Goal: Task Accomplishment & Management: Complete application form

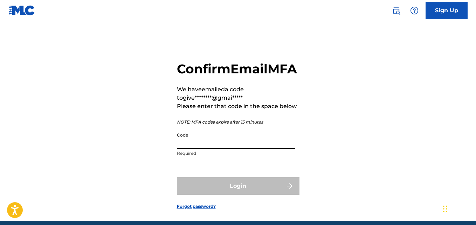
click at [233, 149] on input "Code" at bounding box center [236, 139] width 119 height 20
paste input "928372"
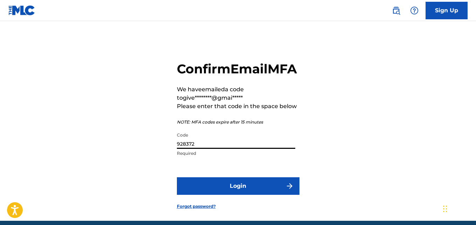
type input "928372"
click at [243, 194] on button "Login" at bounding box center [238, 186] width 123 height 18
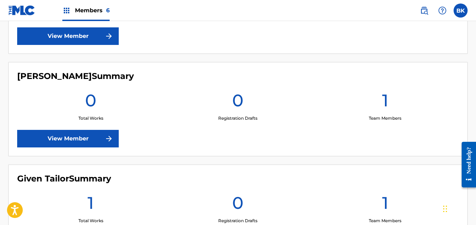
scroll to position [436, 0]
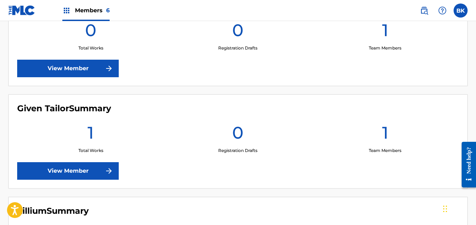
click at [108, 173] on img at bounding box center [109, 171] width 8 height 8
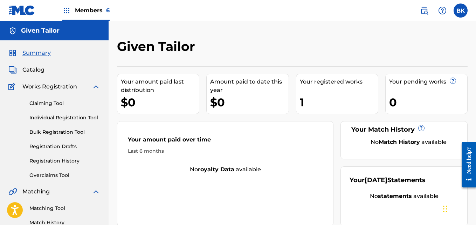
click at [94, 87] on img at bounding box center [96, 86] width 8 height 8
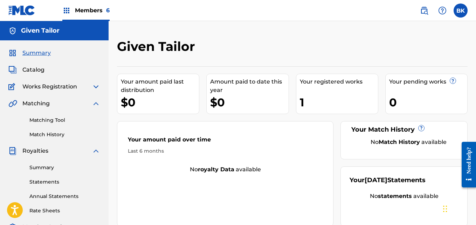
click at [94, 102] on img at bounding box center [96, 103] width 8 height 8
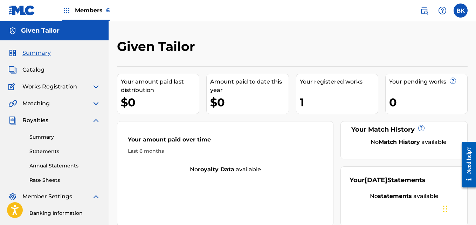
click at [94, 122] on img at bounding box center [96, 120] width 8 height 8
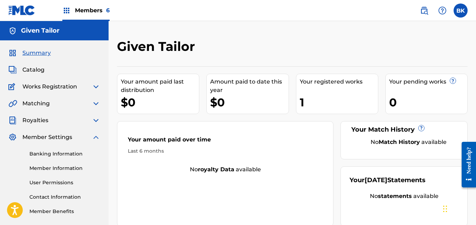
click at [95, 140] on img at bounding box center [96, 137] width 8 height 8
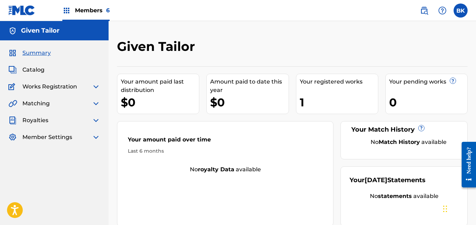
click at [37, 70] on span "Catalog" at bounding box center [33, 70] width 22 height 8
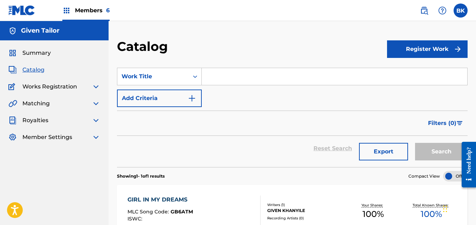
click at [230, 74] on input "Search Form" at bounding box center [335, 76] width 266 height 17
click at [228, 103] on div "SearchWithCriteria6a85f10d-776d-4bd3-973c-faec62e99113 Work Title Add Criteria" at bounding box center [292, 87] width 351 height 39
click at [222, 77] on input "Search Form" at bounding box center [335, 76] width 266 height 17
click at [224, 77] on input "Search Form" at bounding box center [335, 76] width 266 height 17
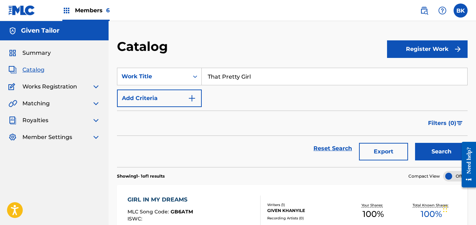
type input "That Pretty Girl"
click at [229, 100] on div "SearchWithCriteria6a85f10d-776d-4bd3-973c-faec62e99113 Work Title That Pretty G…" at bounding box center [292, 87] width 351 height 39
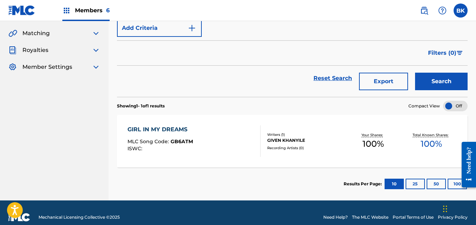
click at [448, 85] on button "Search" at bounding box center [441, 82] width 53 height 18
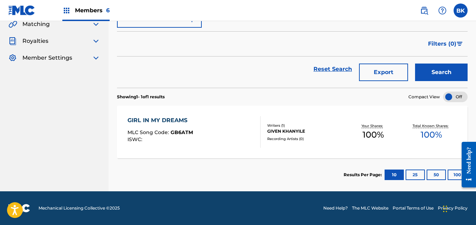
scroll to position [9, 0]
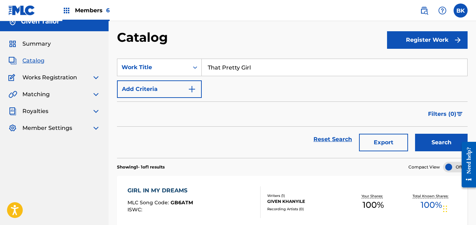
click at [450, 43] on button "Register Work" at bounding box center [427, 40] width 81 height 18
click at [408, 67] on link "Individual" at bounding box center [427, 62] width 81 height 17
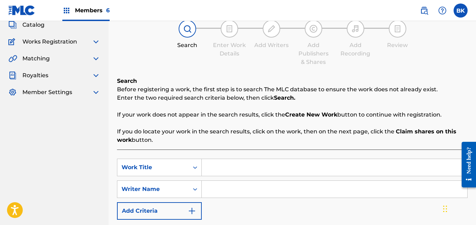
scroll to position [70, 0]
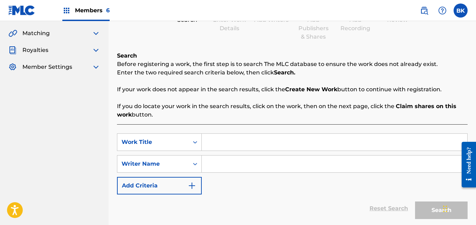
click at [230, 140] on input "Search Form" at bounding box center [335, 142] width 266 height 17
type input "That Pretty Girl"
click at [241, 166] on input "Search Form" at bounding box center [335, 163] width 266 height 17
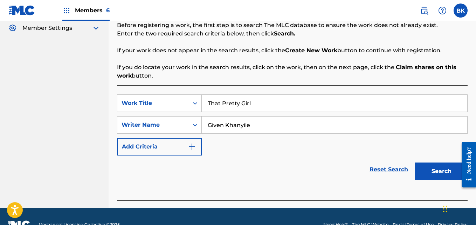
scroll to position [126, 0]
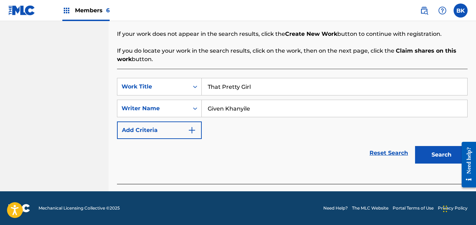
type input "Given Khanyile"
click at [422, 156] on button "Search" at bounding box center [441, 155] width 53 height 18
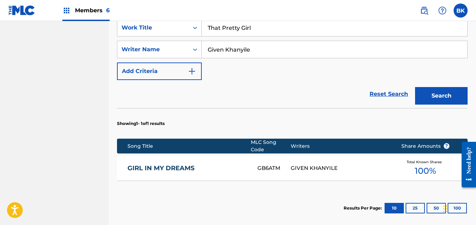
scroll to position [210, 0]
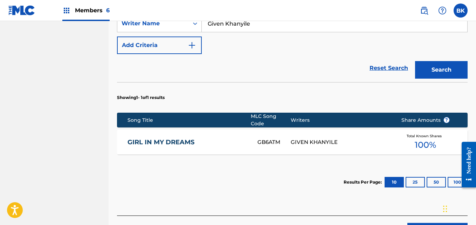
click at [291, 138] on div "GIVEN KHANYILE" at bounding box center [341, 142] width 100 height 8
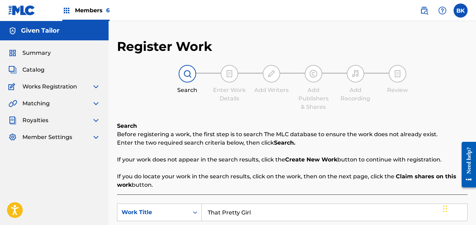
scroll to position [103, 0]
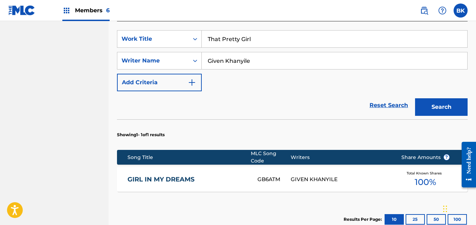
click at [427, 109] on button "Search" at bounding box center [441, 107] width 53 height 18
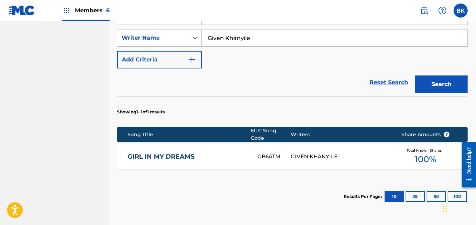
scroll to position [173, 0]
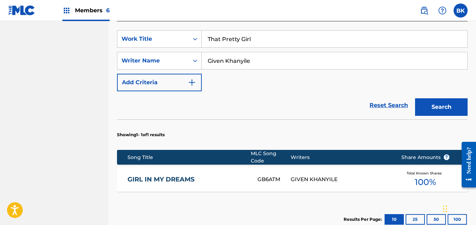
click at [192, 85] on img "Search Form" at bounding box center [192, 82] width 8 height 8
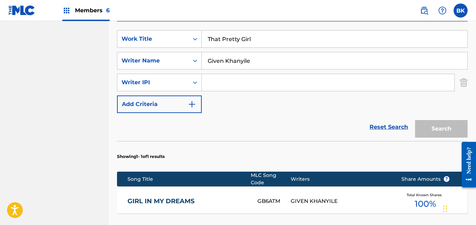
click at [193, 101] on img "Search Form" at bounding box center [192, 104] width 8 height 8
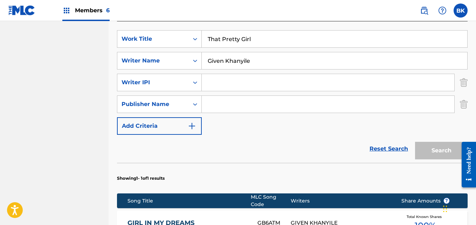
click at [220, 102] on input "Search Form" at bounding box center [328, 104] width 253 height 17
type input "Lillium"
drag, startPoint x: 307, startPoint y: 168, endPoint x: 359, endPoint y: 155, distance: 53.8
click at [307, 168] on section "Showing 1 - 1 of 1 results" at bounding box center [292, 176] width 351 height 27
click at [391, 150] on link "Reset Search" at bounding box center [389, 148] width 46 height 15
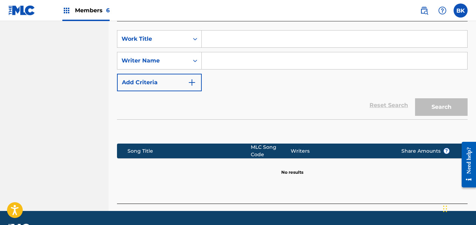
scroll to position [103, 0]
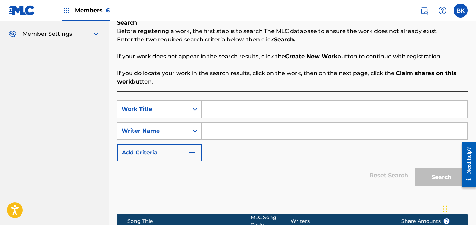
click at [238, 107] on input "Search Form" at bounding box center [335, 109] width 266 height 17
type input "That Pretty Girl"
click at [272, 122] on div "SearchWithCriteriaaca4e386-bac4-4756-8449-61c3c961556d Work Title That Pretty G…" at bounding box center [292, 130] width 351 height 61
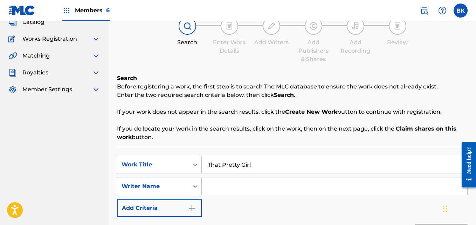
scroll to position [70, 0]
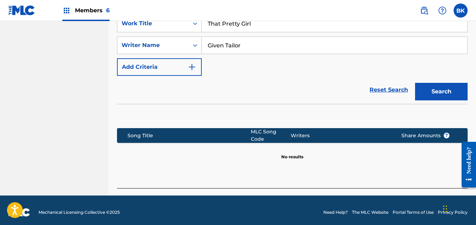
type input "Given Tailor"
click at [435, 96] on button "Search" at bounding box center [441, 92] width 53 height 18
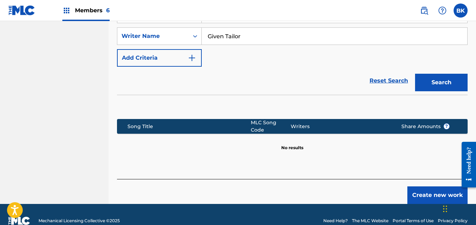
scroll to position [206, 0]
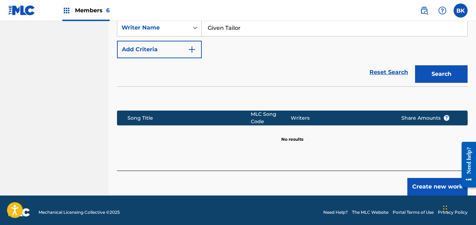
click at [432, 181] on button "Create new work" at bounding box center [438, 187] width 60 height 18
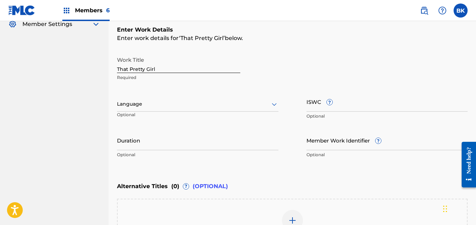
scroll to position [136, 0]
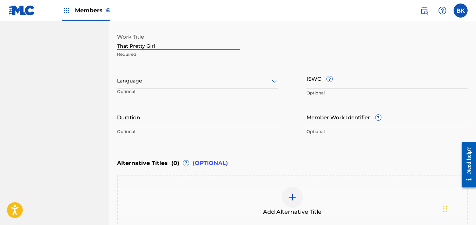
click at [176, 83] on div at bounding box center [198, 80] width 162 height 9
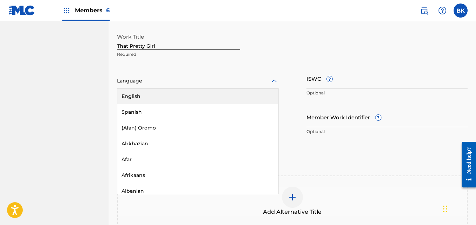
click at [167, 95] on div "English" at bounding box center [197, 96] width 161 height 16
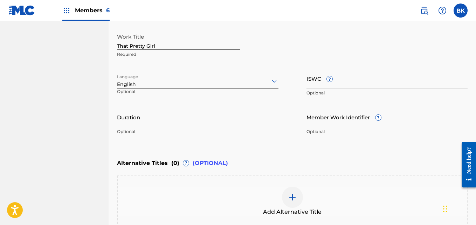
click at [155, 113] on input "Duration" at bounding box center [198, 117] width 162 height 20
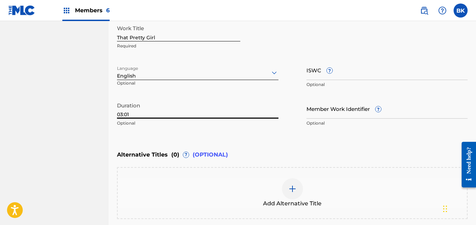
scroll to position [215, 0]
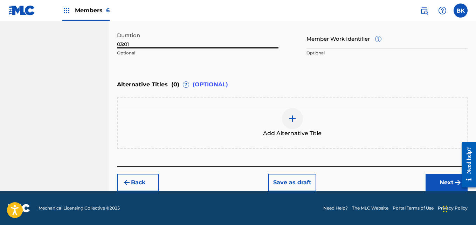
type input "03:01"
click at [436, 182] on button "Next" at bounding box center [447, 183] width 42 height 18
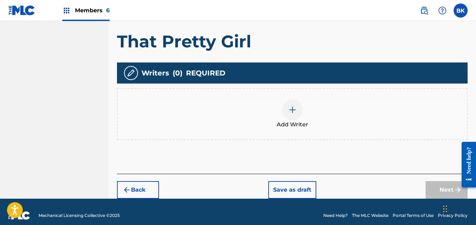
scroll to position [158, 0]
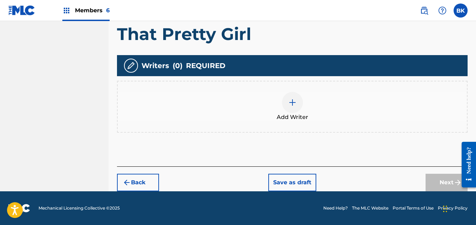
click at [374, 114] on div "Add Writer" at bounding box center [293, 106] width 350 height 29
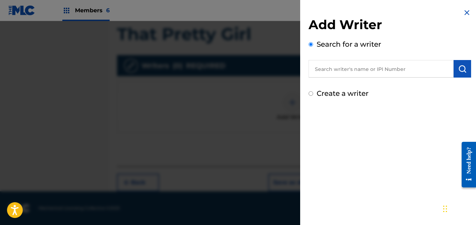
click at [330, 69] on input "text" at bounding box center [381, 69] width 145 height 18
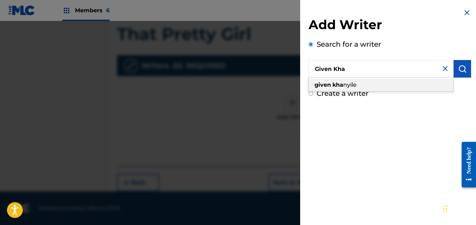
click at [352, 86] on span "nyile" at bounding box center [350, 84] width 13 height 7
type input "given khanyile"
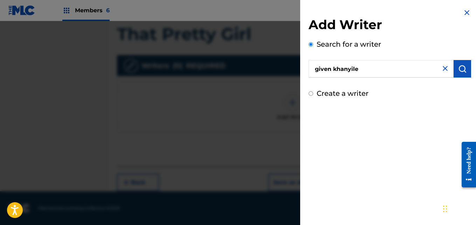
click at [464, 72] on img "submit" at bounding box center [463, 69] width 8 height 8
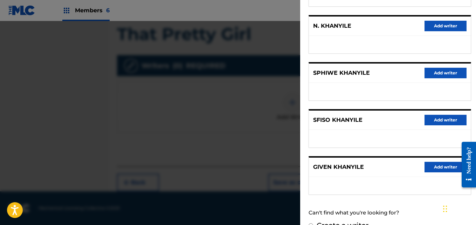
scroll to position [138, 0]
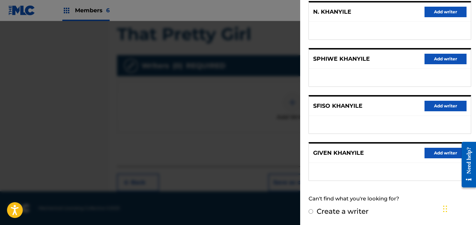
click at [435, 154] on button "Add writer" at bounding box center [446, 153] width 42 height 11
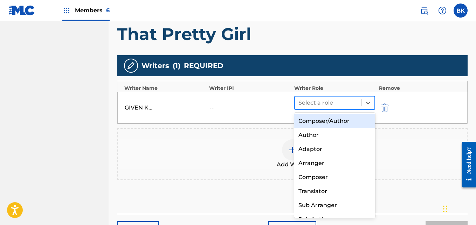
click at [330, 103] on div at bounding box center [329, 103] width 60 height 10
click at [328, 120] on div "Composer/Author" at bounding box center [335, 121] width 81 height 14
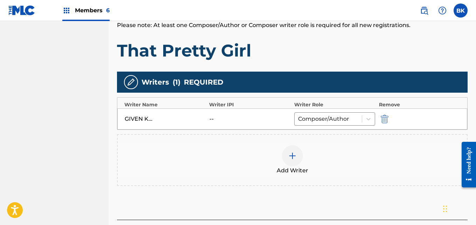
scroll to position [124, 0]
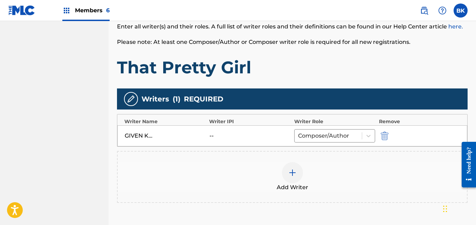
click at [216, 135] on div "--" at bounding box center [226, 135] width 32 height 8
click at [212, 135] on div "--" at bounding box center [226, 135] width 32 height 8
click at [144, 139] on div "GIVEN KHANYILE" at bounding box center [141, 135] width 32 height 8
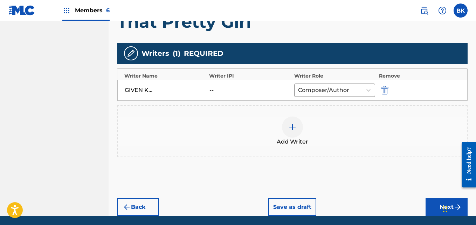
scroll to position [195, 0]
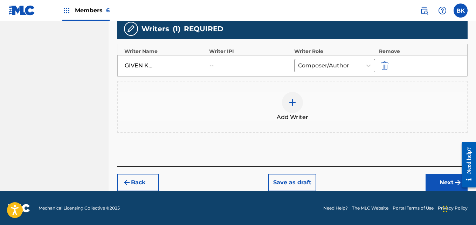
click at [442, 181] on button "Next" at bounding box center [447, 183] width 42 height 18
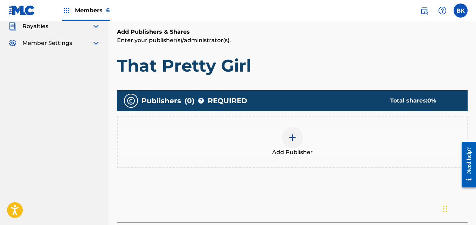
scroll to position [150, 0]
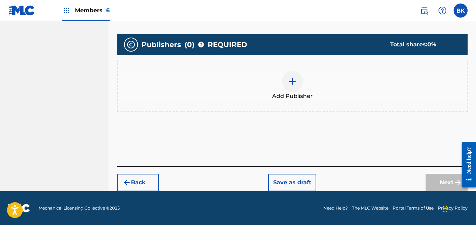
click at [291, 93] on span "Add Publisher" at bounding box center [292, 96] width 41 height 8
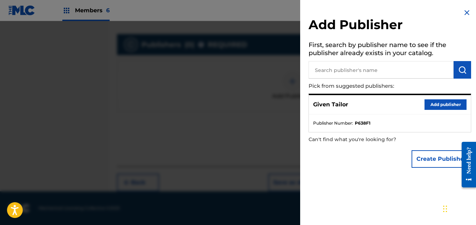
click at [345, 72] on input "text" at bounding box center [381, 70] width 145 height 18
click at [432, 103] on button "Add publisher" at bounding box center [446, 104] width 42 height 11
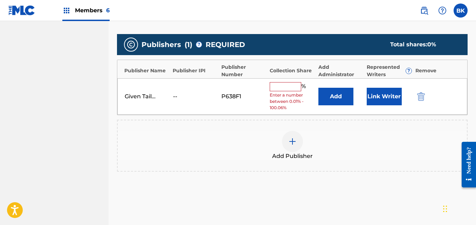
click at [289, 85] on input "text" at bounding box center [286, 86] width 32 height 9
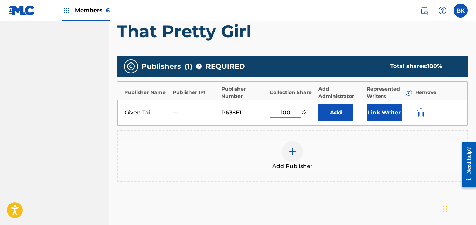
scroll to position [198, 0]
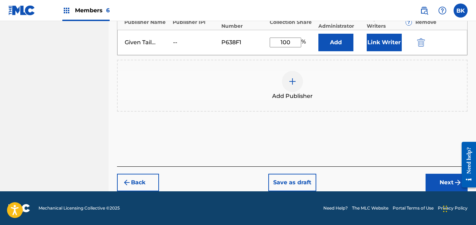
type input "100"
click at [441, 177] on button "Next" at bounding box center [447, 183] width 42 height 18
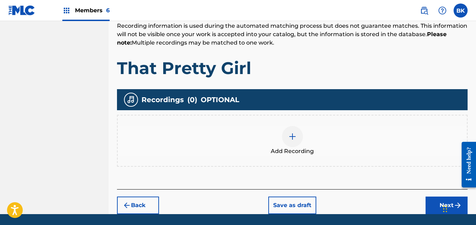
scroll to position [147, 0]
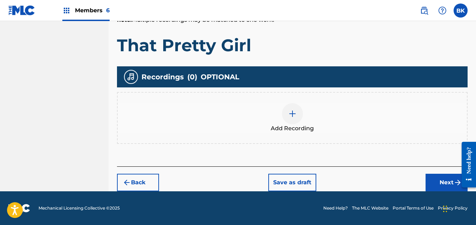
click at [287, 122] on div at bounding box center [292, 113] width 21 height 21
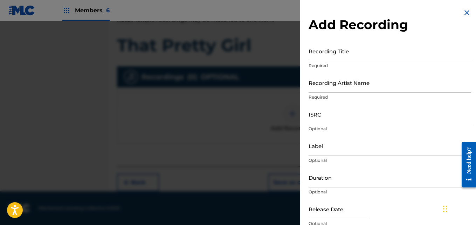
click at [323, 53] on input "Recording Title" at bounding box center [390, 51] width 163 height 20
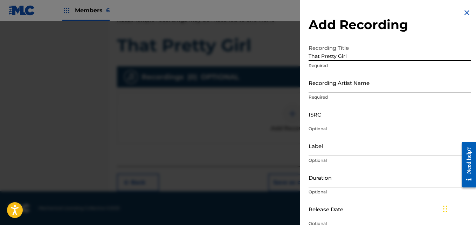
type input "That Pretty Girl"
click at [332, 81] on input "Recording Artist Name" at bounding box center [390, 83] width 163 height 20
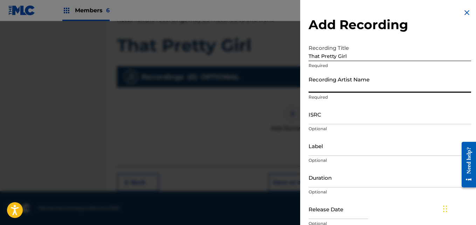
type input "Given Tailor"
click at [345, 115] on input "ISRC" at bounding box center [390, 114] width 163 height 20
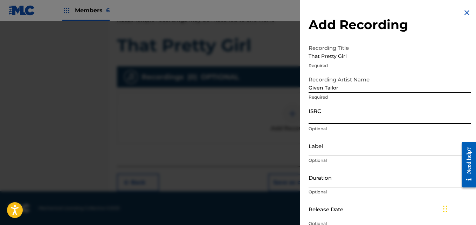
drag, startPoint x: 331, startPoint y: 122, endPoint x: 324, endPoint y: 119, distance: 7.7
paste input "QT65X2530033"
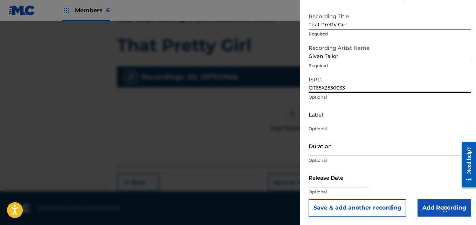
type input "QT65X2530033"
click at [335, 150] on input "Duration" at bounding box center [390, 146] width 163 height 20
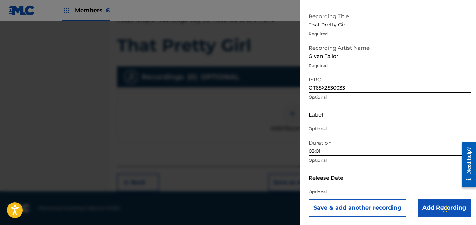
type input "03:01"
click at [345, 178] on input "text" at bounding box center [339, 177] width 60 height 20
select select "8"
select select "2025"
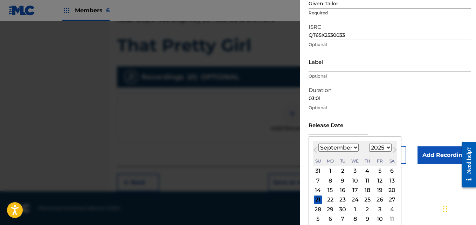
scroll to position [87, 0]
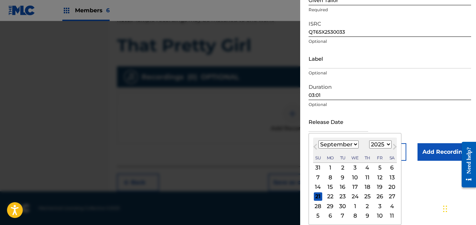
click at [381, 187] on div "19" at bounding box center [380, 187] width 8 height 8
type input "[DATE]"
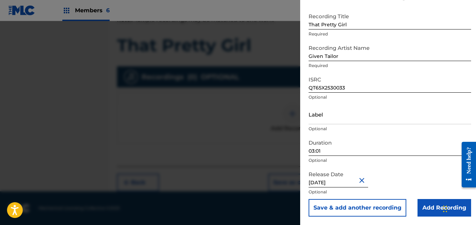
scroll to position [32, 0]
click at [425, 209] on input "Add Recording" at bounding box center [445, 208] width 54 height 18
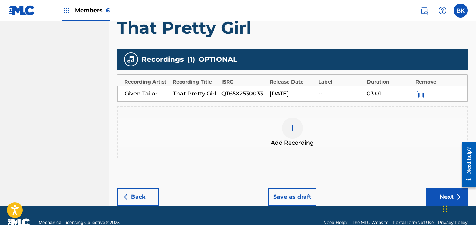
scroll to position [178, 0]
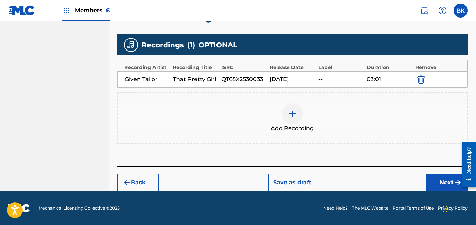
click at [437, 183] on button "Next" at bounding box center [447, 183] width 42 height 18
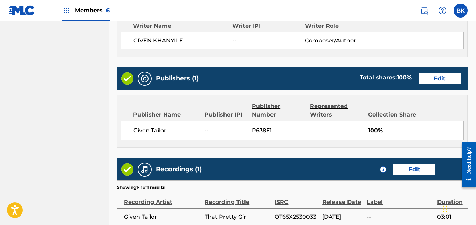
scroll to position [377, 0]
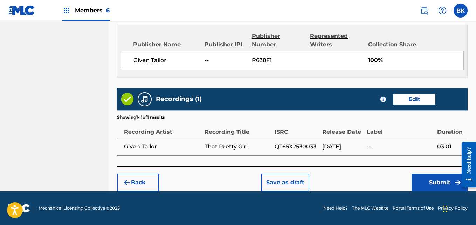
click at [434, 180] on button "Submit" at bounding box center [440, 183] width 56 height 18
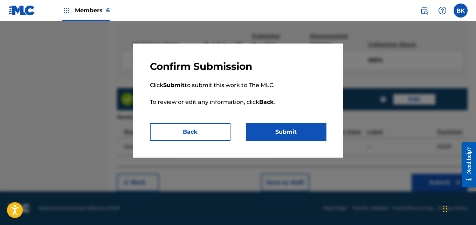
click at [288, 131] on button "Submit" at bounding box center [286, 132] width 81 height 18
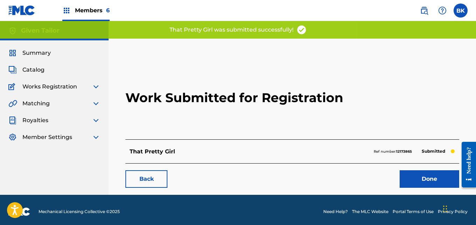
click at [430, 178] on link "Done" at bounding box center [430, 179] width 60 height 18
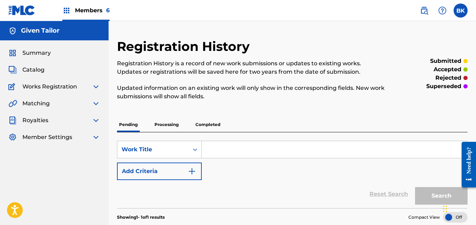
click at [79, 17] on div "Members 6" at bounding box center [85, 10] width 47 height 21
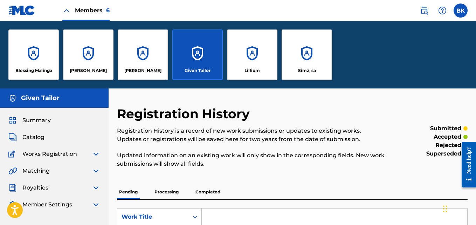
click at [451, 16] on div "BK BK Bokang Given Khanyile [EMAIL_ADDRESS][DOMAIN_NAME] Notification Preferenc…" at bounding box center [440, 11] width 55 height 14
click at [455, 14] on label at bounding box center [461, 11] width 14 height 14
click at [461, 11] on input "BK Bokang Given Khanyile [EMAIL_ADDRESS][DOMAIN_NAME] Notification Preferences …" at bounding box center [461, 11] width 0 height 0
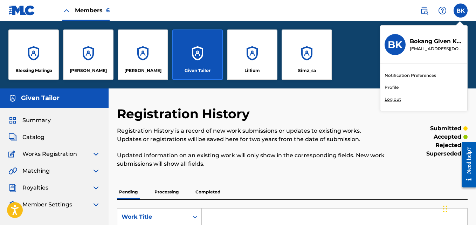
click at [389, 85] on link "Profile" at bounding box center [392, 87] width 14 height 6
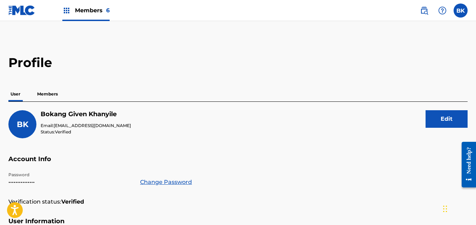
click at [45, 92] on p "Members" at bounding box center [47, 94] width 25 height 15
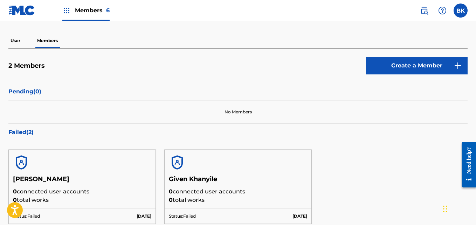
scroll to position [70, 0]
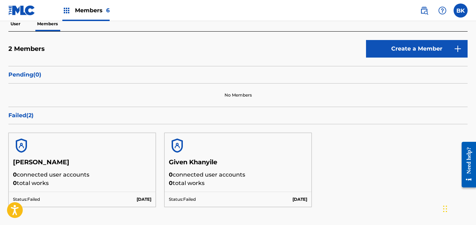
click at [411, 49] on link "Create a Member" at bounding box center [417, 49] width 102 height 18
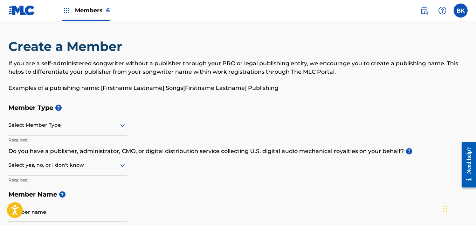
click at [72, 127] on div at bounding box center [67, 125] width 119 height 9
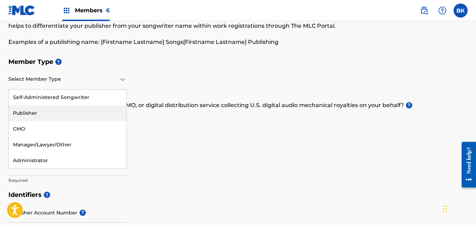
scroll to position [70, 0]
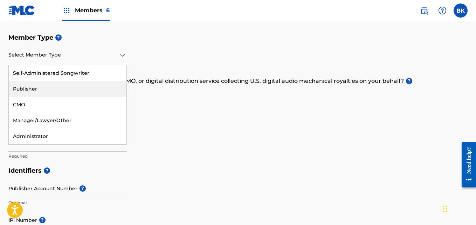
click at [171, 157] on div "Member Type ? 5 results available. Use Up and Down to choose options, press Ent…" at bounding box center [238, 96] width 460 height 133
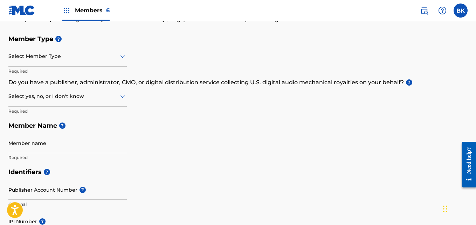
scroll to position [0, 0]
